Goal: Information Seeking & Learning: Learn about a topic

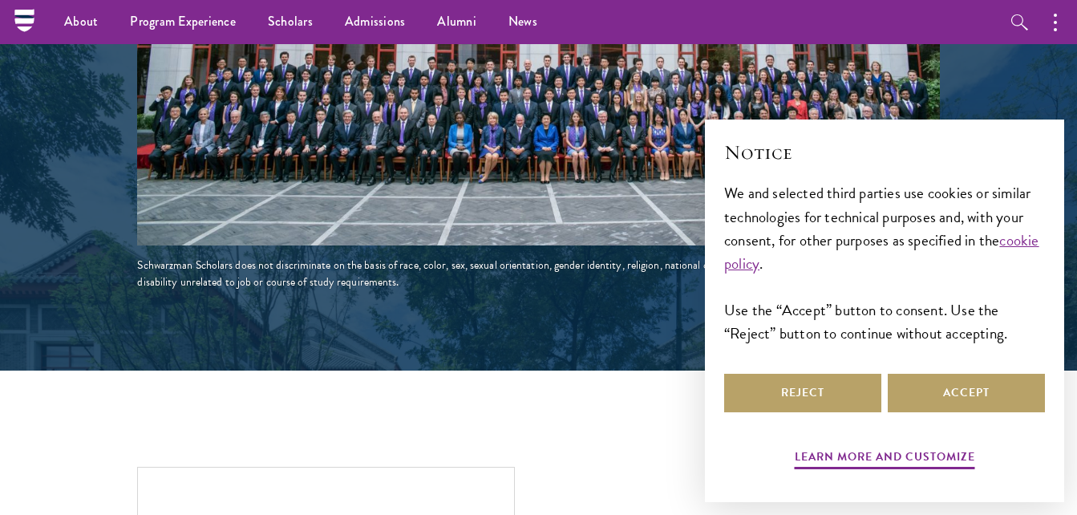
scroll to position [2913, 0]
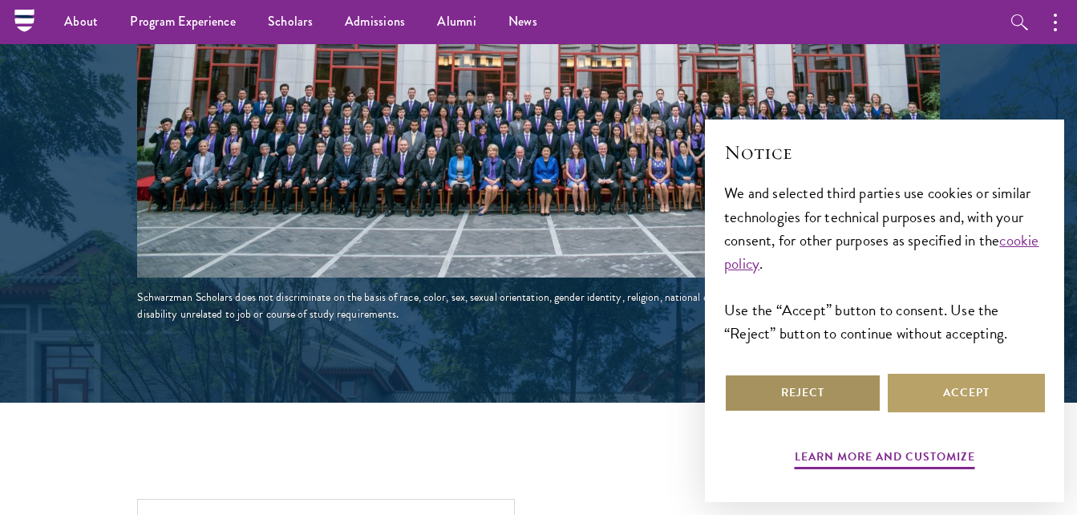
click at [835, 378] on button "Reject" at bounding box center [802, 393] width 157 height 38
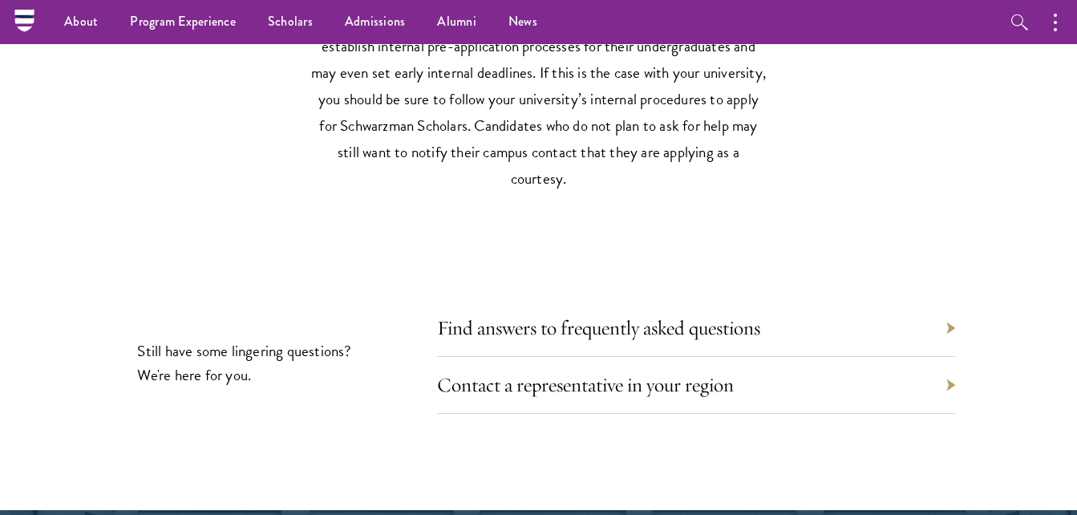
scroll to position [131, 0]
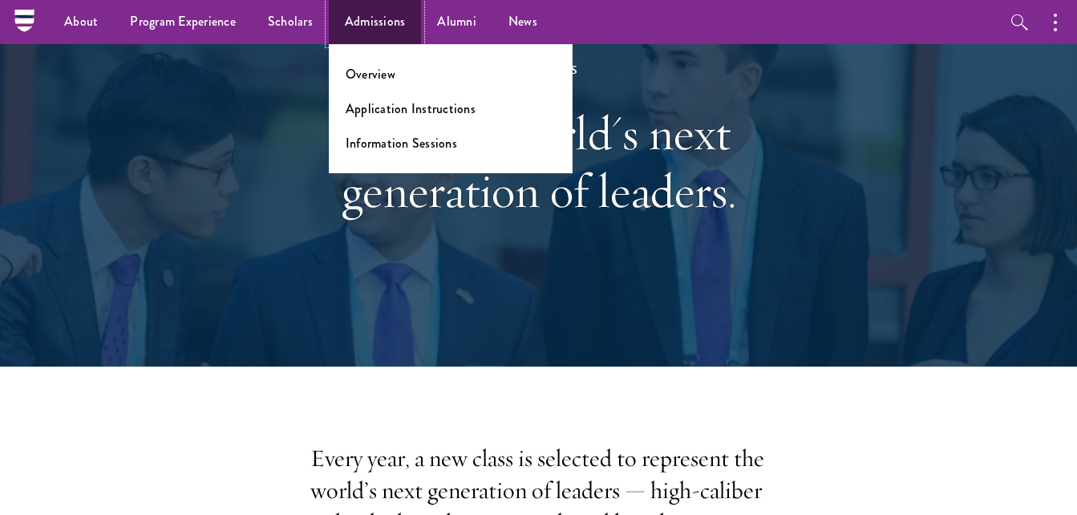
click at [377, 22] on link "Admissions" at bounding box center [375, 22] width 93 height 44
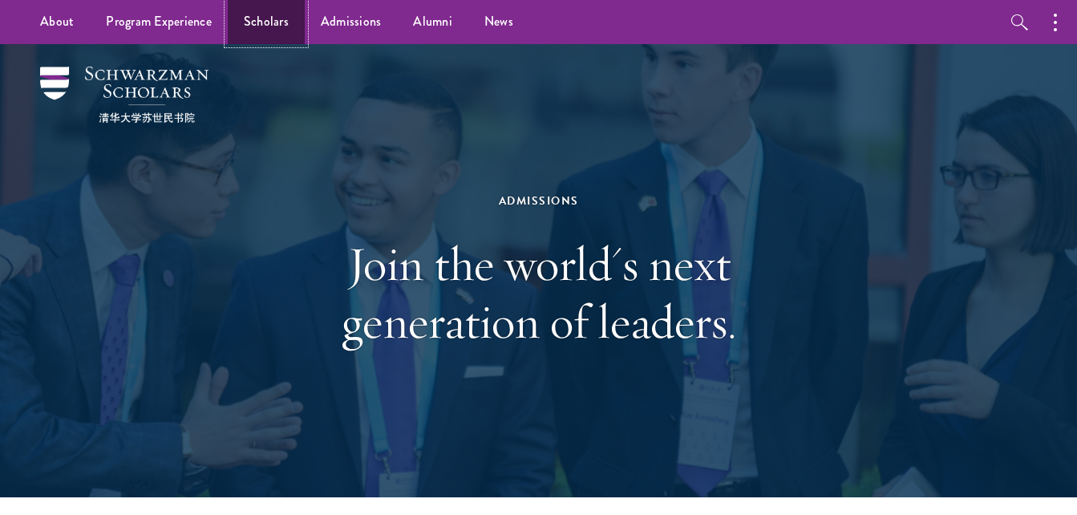
click at [248, 14] on link "Scholars" at bounding box center [266, 22] width 77 height 44
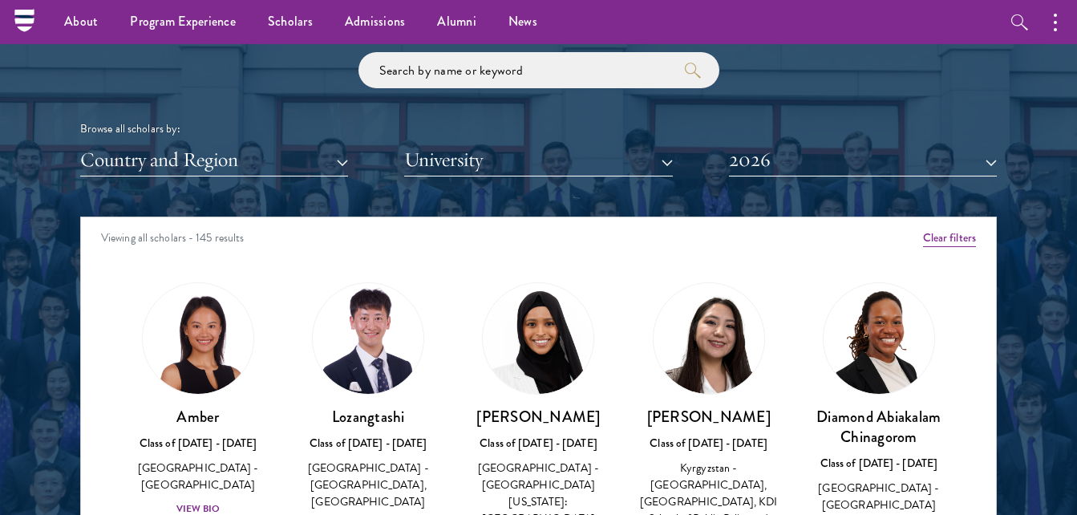
scroll to position [1931, 0]
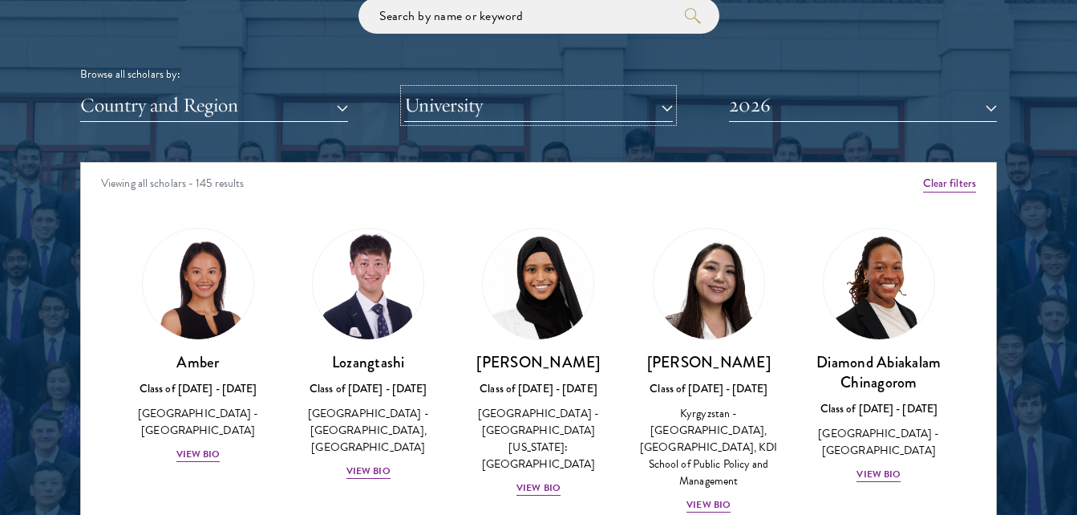
click at [666, 109] on button "University" at bounding box center [538, 105] width 268 height 33
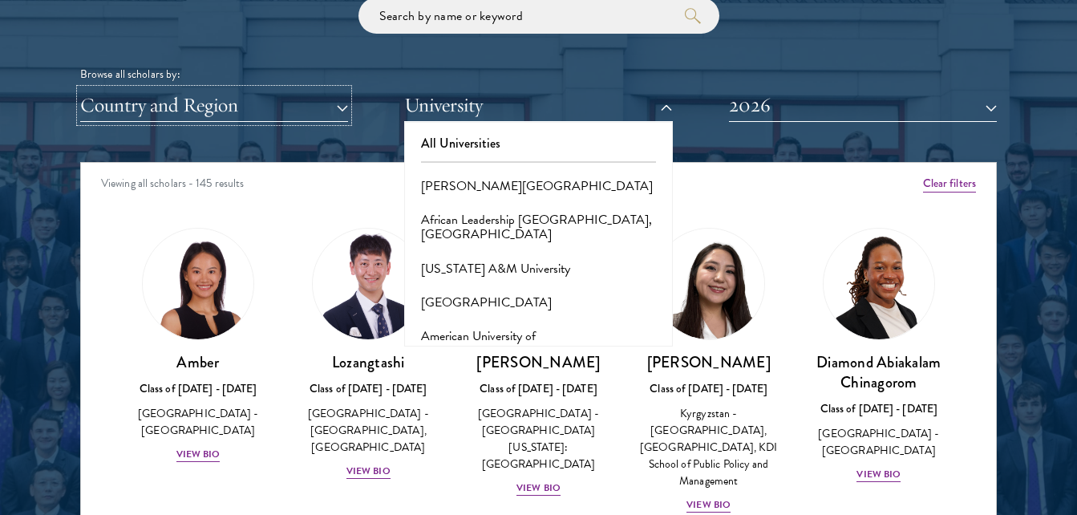
click at [336, 104] on button "Country and Region" at bounding box center [214, 105] width 268 height 33
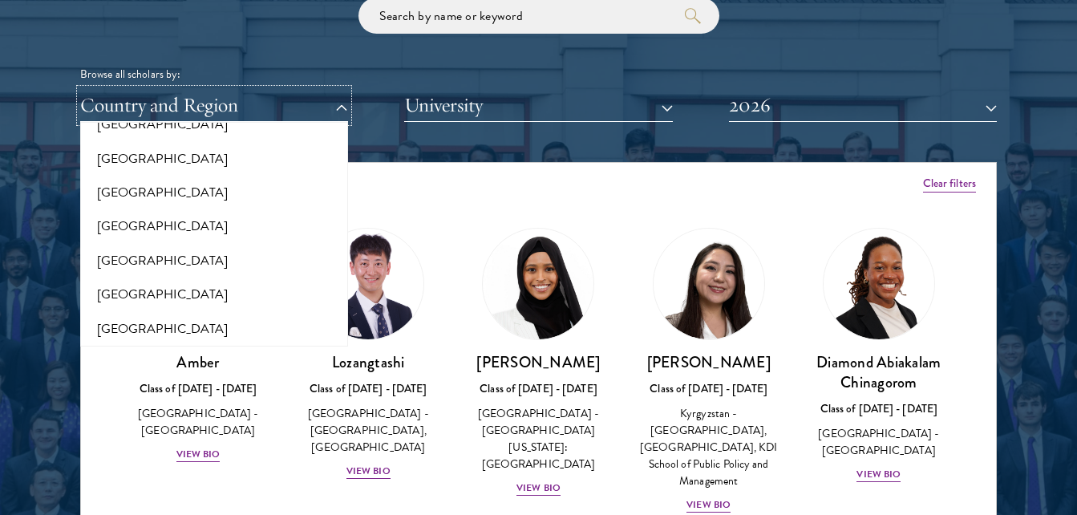
scroll to position [532, 0]
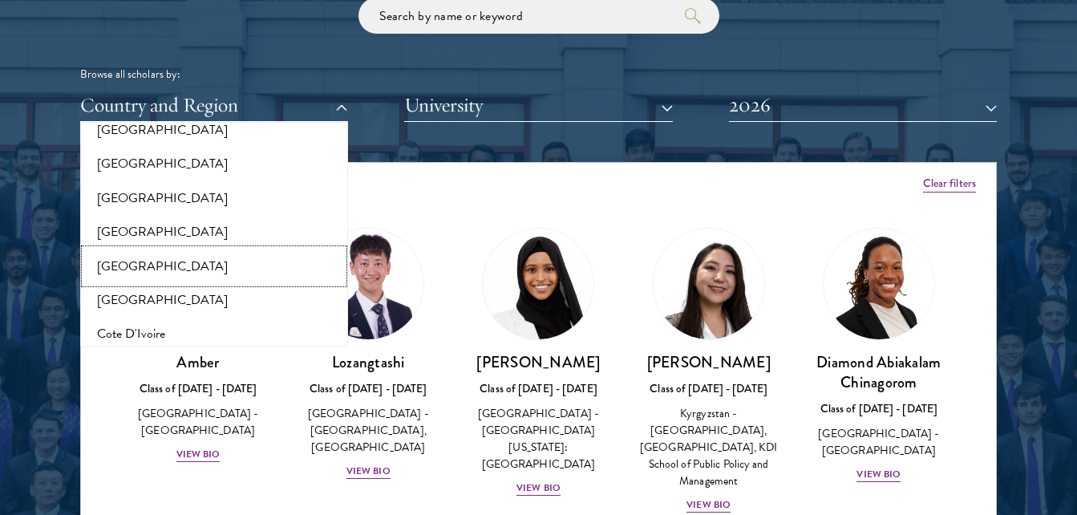
click at [180, 269] on button "[GEOGRAPHIC_DATA]" at bounding box center [214, 266] width 258 height 34
